Goal: Task Accomplishment & Management: Manage account settings

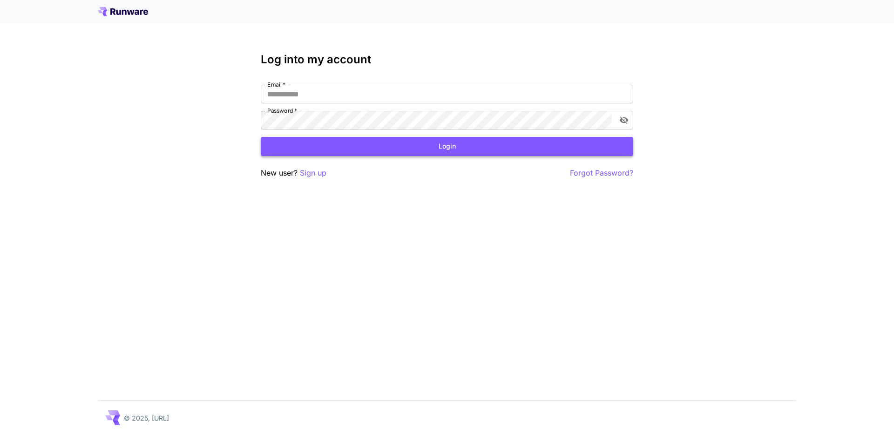
type input "**********"
click at [404, 147] on button "Login" at bounding box center [447, 146] width 373 height 19
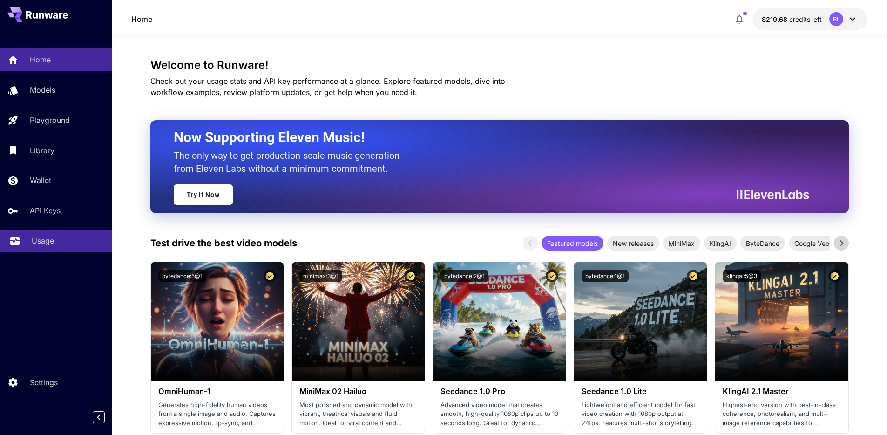
click at [50, 250] on link "Usage" at bounding box center [56, 241] width 112 height 23
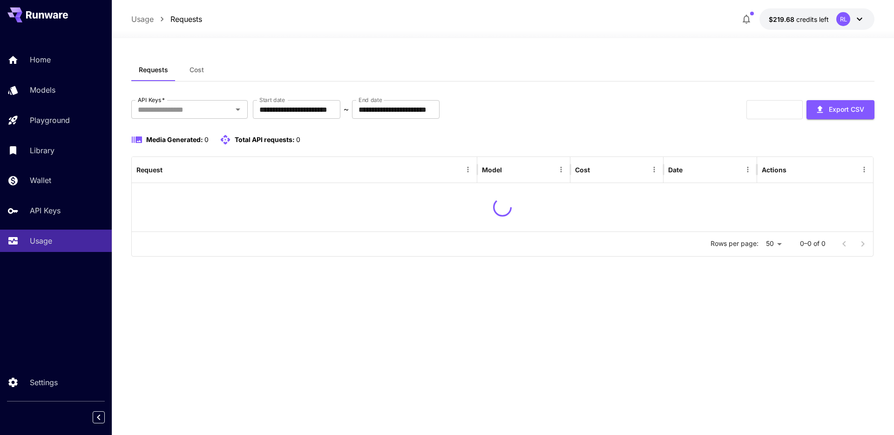
click at [203, 77] on button "Cost" at bounding box center [197, 70] width 42 height 22
